Goal: Transaction & Acquisition: Purchase product/service

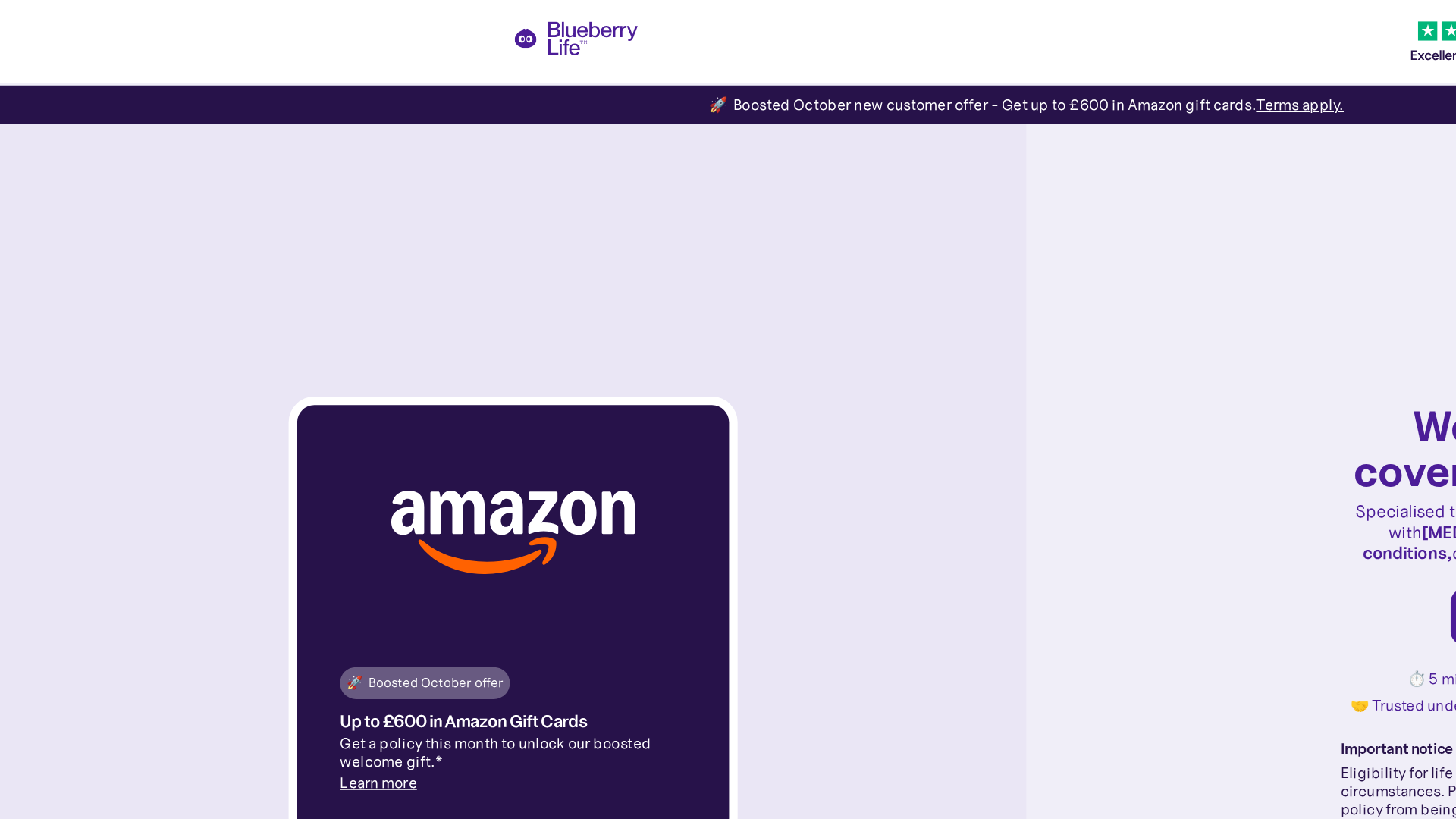
click at [364, 378] on img at bounding box center [364, 378] width 173 height 59
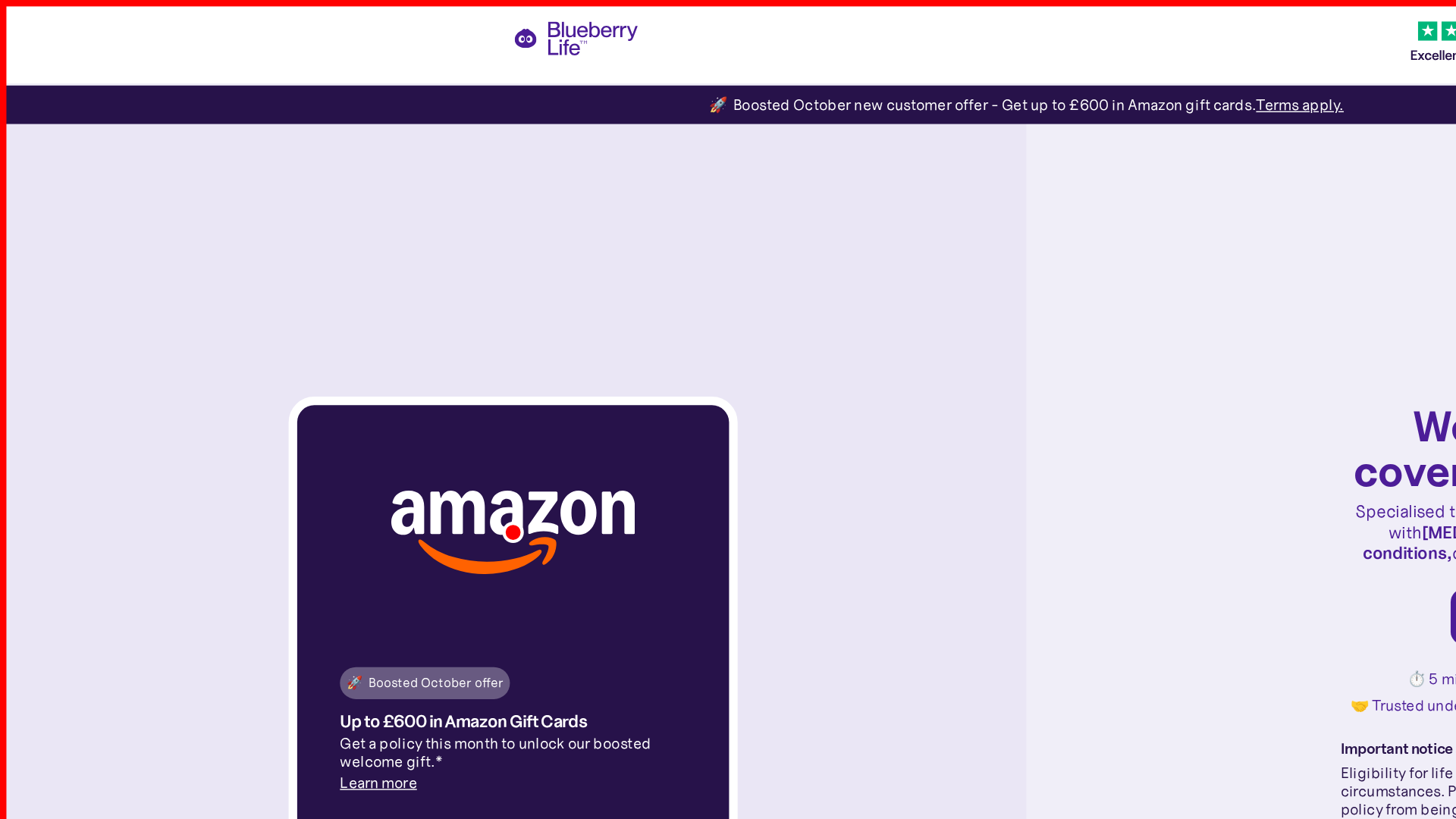
click at [301, 485] on div "🚀 Boosted October offer" at bounding box center [301, 484] width 112 height 15
click at [364, 534] on p "Get a policy this month to unlock our boosted welcome gift.*" at bounding box center [363, 533] width 246 height 26
click at [1093, 438] on div "Let's get started" at bounding box center [1092, 437] width 94 height 15
click at [728, 75] on div "🚀 Boosted October new customer offer - Get up to £600 in Amazon gift cards. Ter…" at bounding box center [728, 74] width 451 height 15
click at [1023, 378] on strong "[MEDICAL_DATA]" at bounding box center [1056, 377] width 96 height 15
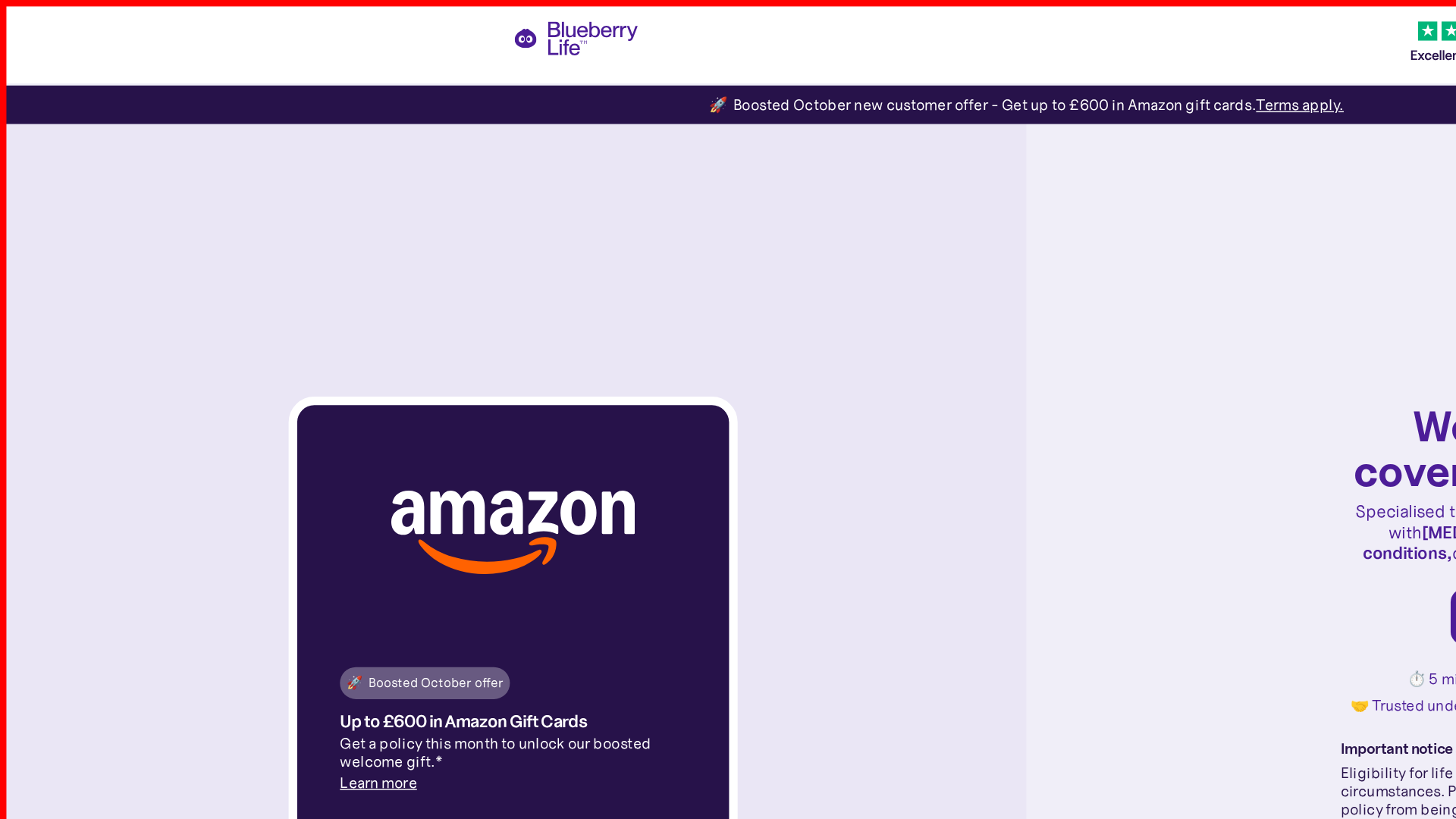
click at [1153, 392] on strong "health tools" at bounding box center [1184, 391] width 66 height 15
click at [1092, 317] on h1 "We'll get you covered in no time!" at bounding box center [1092, 317] width 282 height 64
click at [1158, 378] on strong "chronic conditions," at bounding box center [1083, 384] width 232 height 30
click at [1092, 491] on div "⏱️ 5 min online apply, no medical tests 🤝 Trusted underwriter 🗓️ Fixed monthly …" at bounding box center [1092, 491] width 282 height 31
click at [1092, 378] on p "Specialised term life insurance for people living with [MEDICAL_DATA] and other…" at bounding box center [1092, 377] width 282 height 44
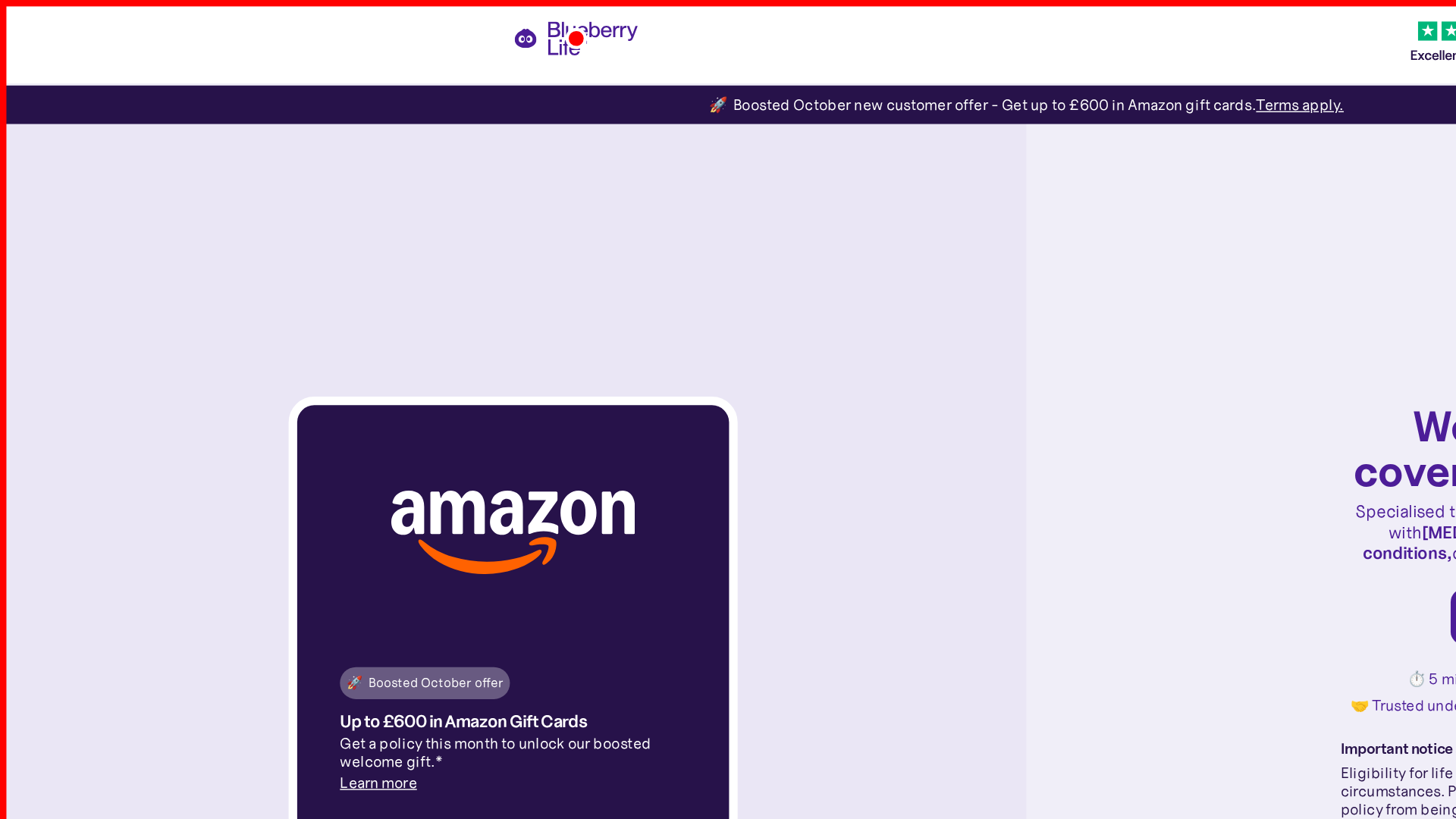
click at [1092, 568] on p "Eligibility for life insurance depends on lifestyle and health circumstances. P…" at bounding box center [1092, 567] width 282 height 50
